Goal: Task Accomplishment & Management: Manage account settings

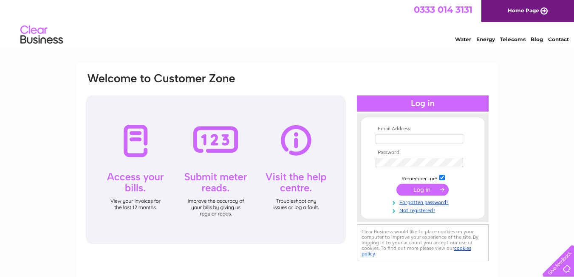
type input "thereids@number9lm.freeserve.co.uk"
click at [405, 192] on input "submit" at bounding box center [422, 190] width 52 height 12
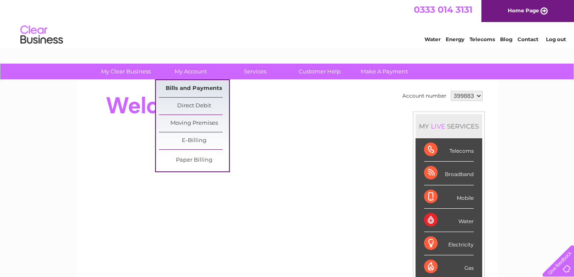
click at [181, 88] on link "Bills and Payments" at bounding box center [194, 88] width 70 height 17
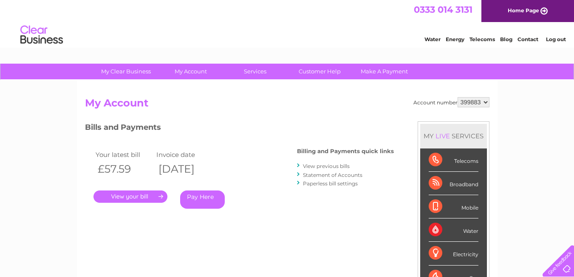
click at [136, 197] on link "." at bounding box center [130, 197] width 74 height 12
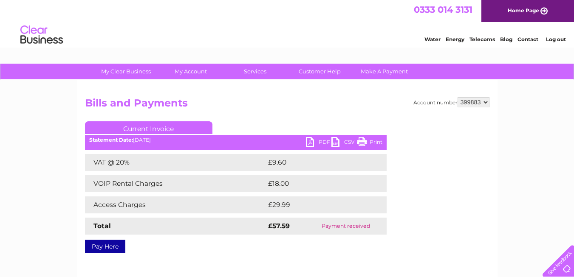
click at [314, 142] on link "PDF" at bounding box center [318, 143] width 25 height 12
